Goal: Find specific page/section

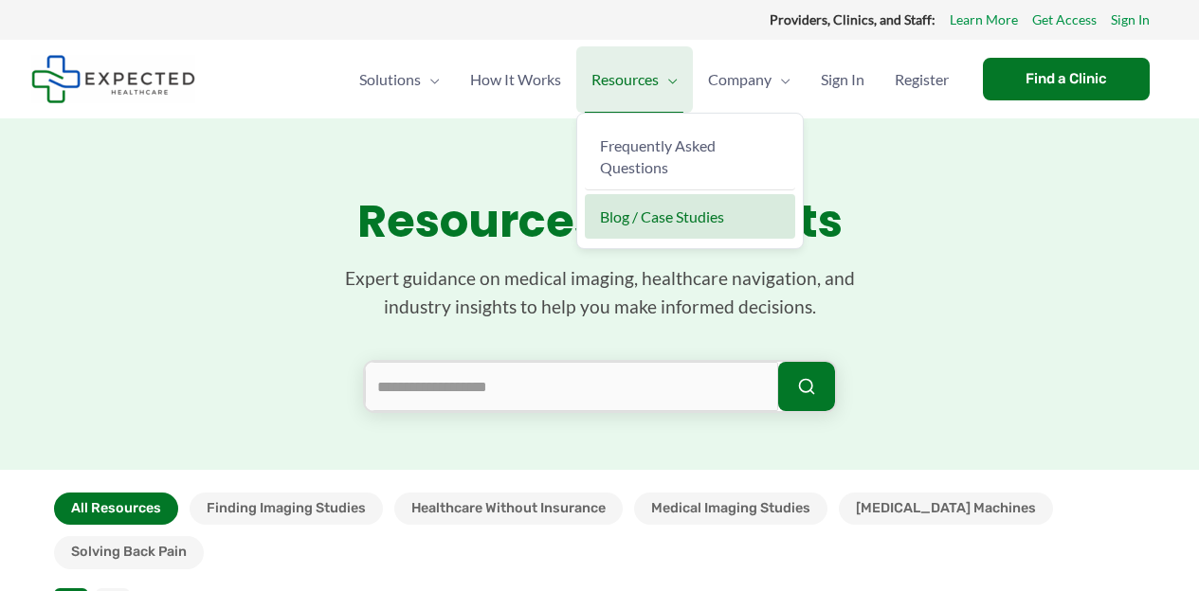
click at [667, 80] on span "Menu Toggle" at bounding box center [668, 79] width 19 height 66
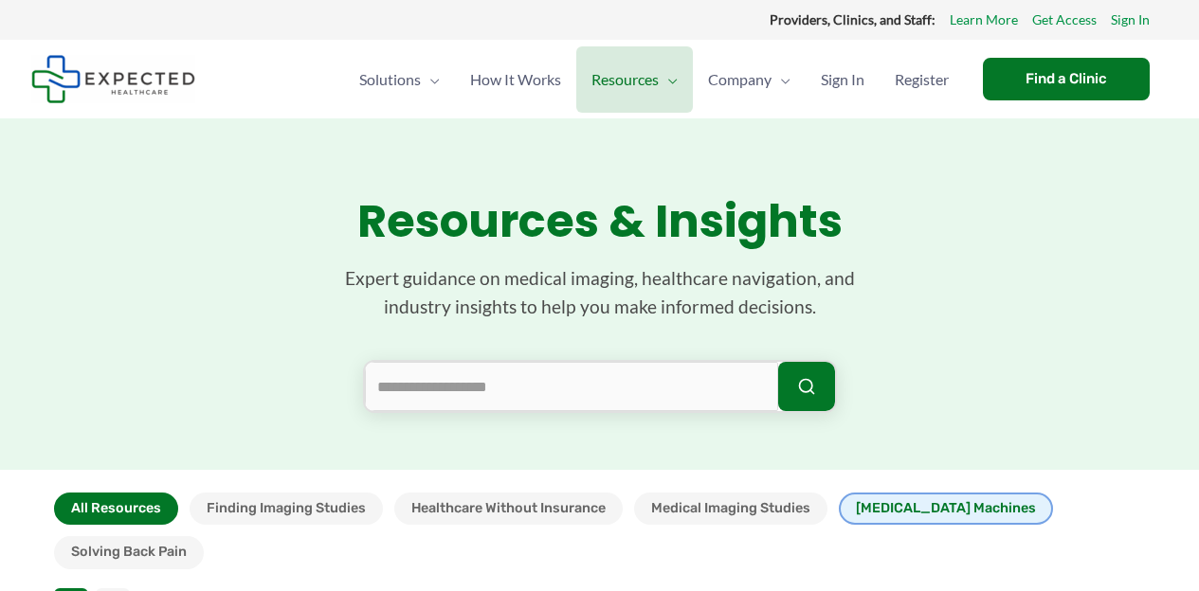
click at [915, 504] on button "[MEDICAL_DATA] Machines" at bounding box center [946, 509] width 214 height 32
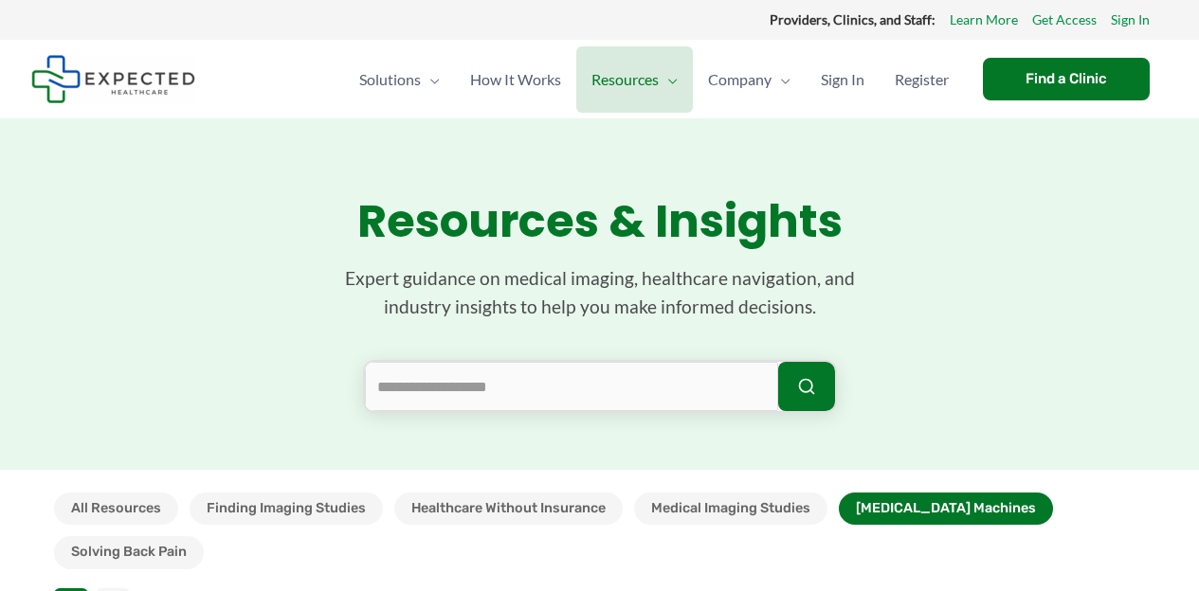
click at [915, 504] on button "[MEDICAL_DATA] Machines" at bounding box center [946, 509] width 214 height 32
click at [915, 502] on button "[MEDICAL_DATA] Machines" at bounding box center [946, 509] width 214 height 32
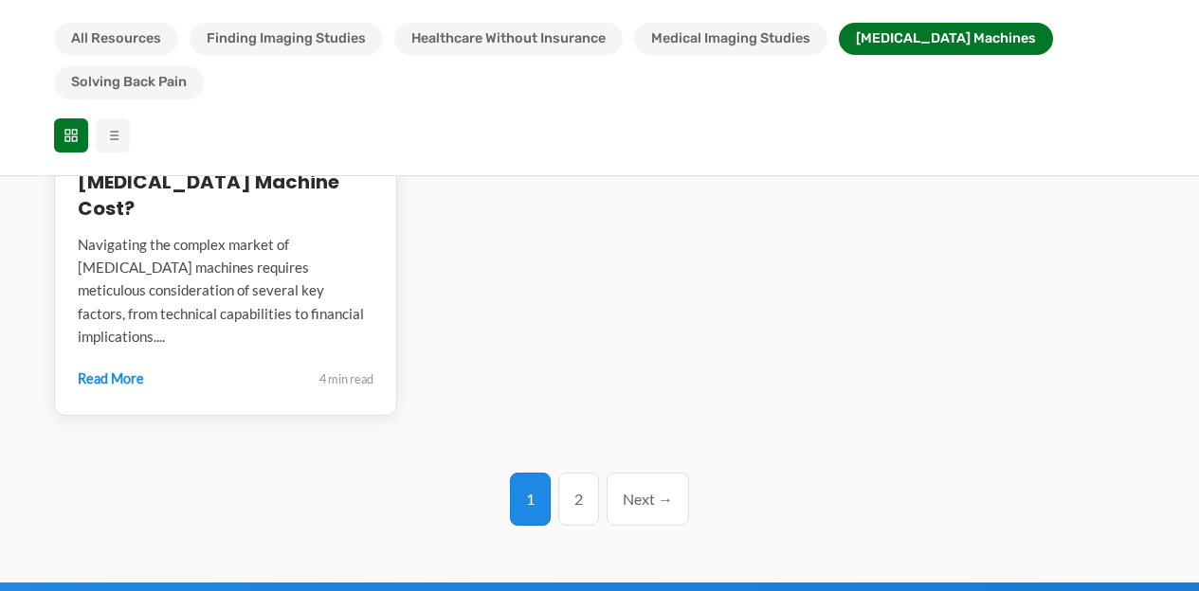
scroll to position [923, 0]
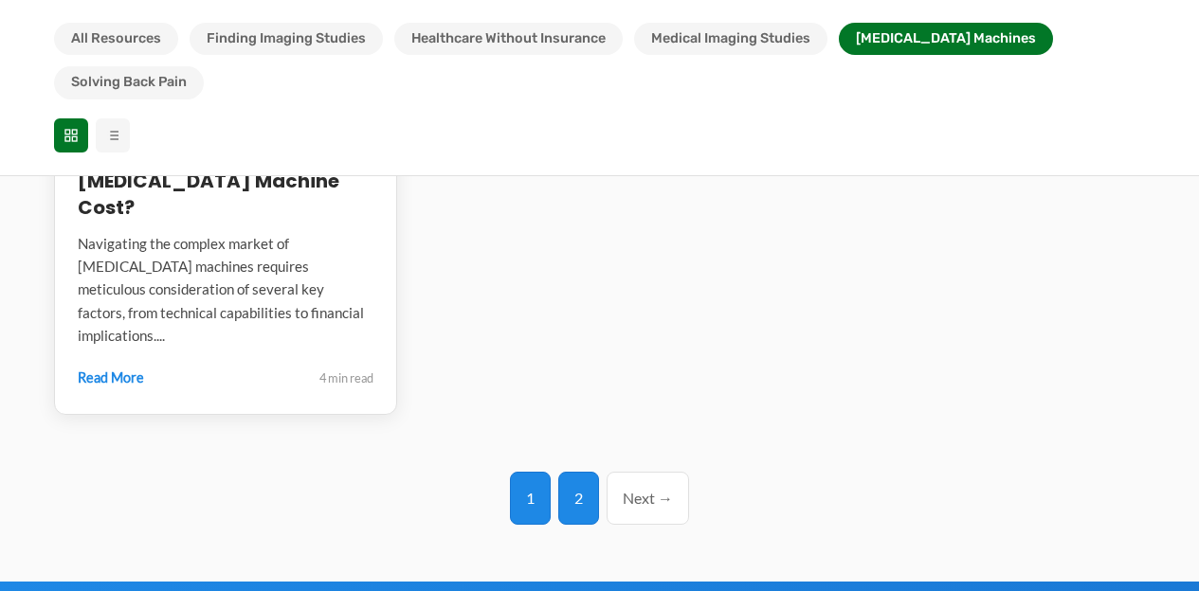
click at [573, 472] on link "2" at bounding box center [578, 498] width 41 height 53
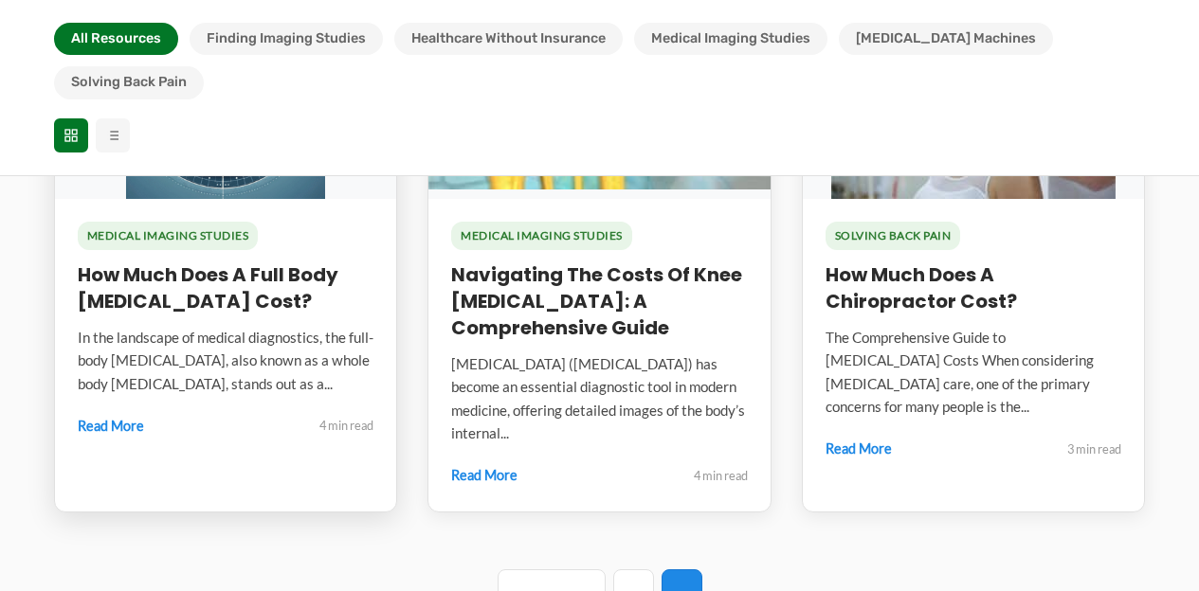
scroll to position [1338, 0]
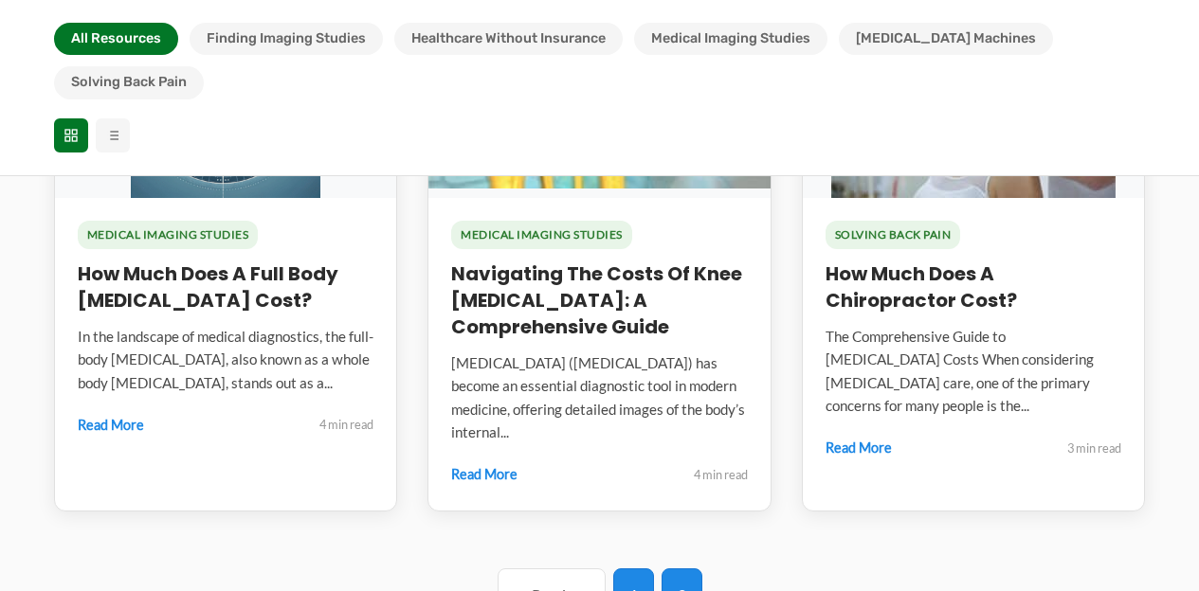
click at [633, 569] on link "1" at bounding box center [633, 595] width 41 height 53
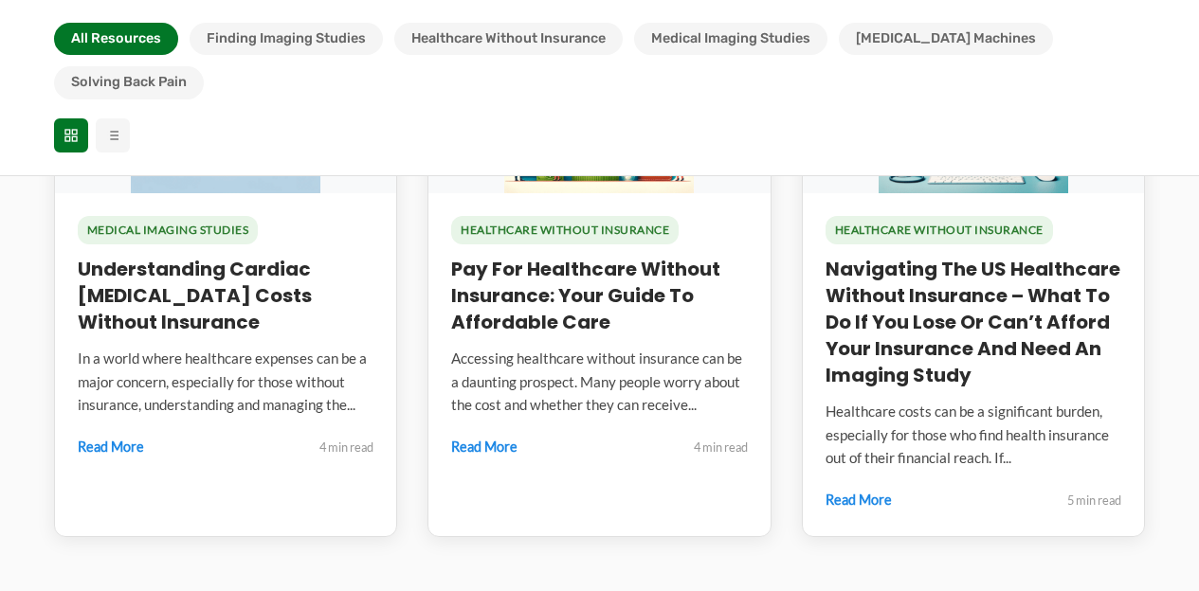
scroll to position [2627, 0]
